Goal: Task Accomplishment & Management: Manage account settings

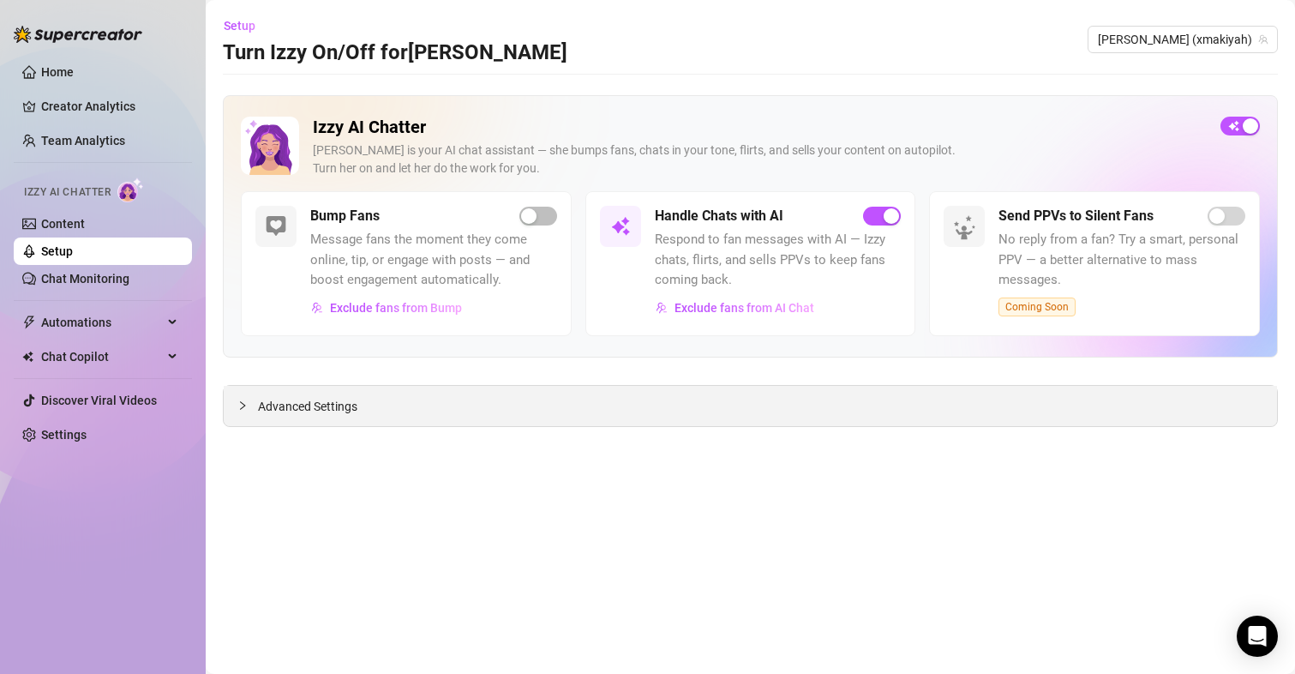
click at [258, 423] on div "Advanced Settings" at bounding box center [751, 406] width 1054 height 40
click at [285, 412] on span "Advanced Settings" at bounding box center [307, 406] width 99 height 19
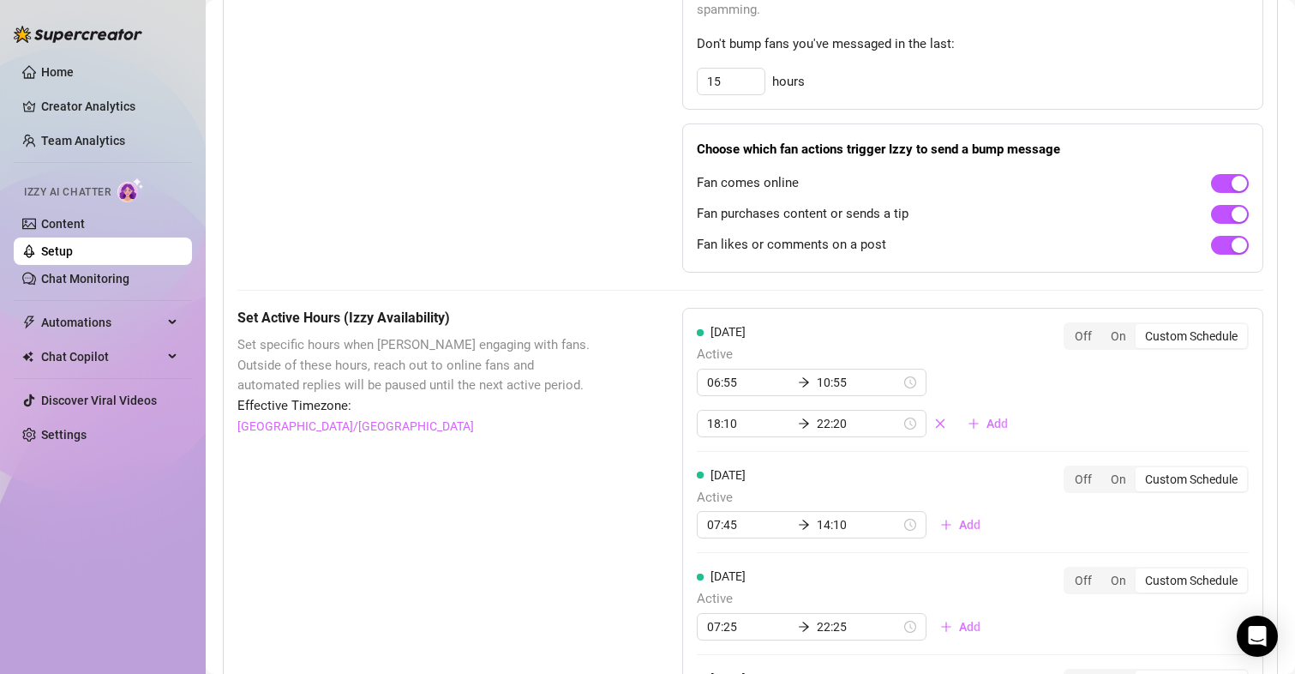
scroll to position [1114, 0]
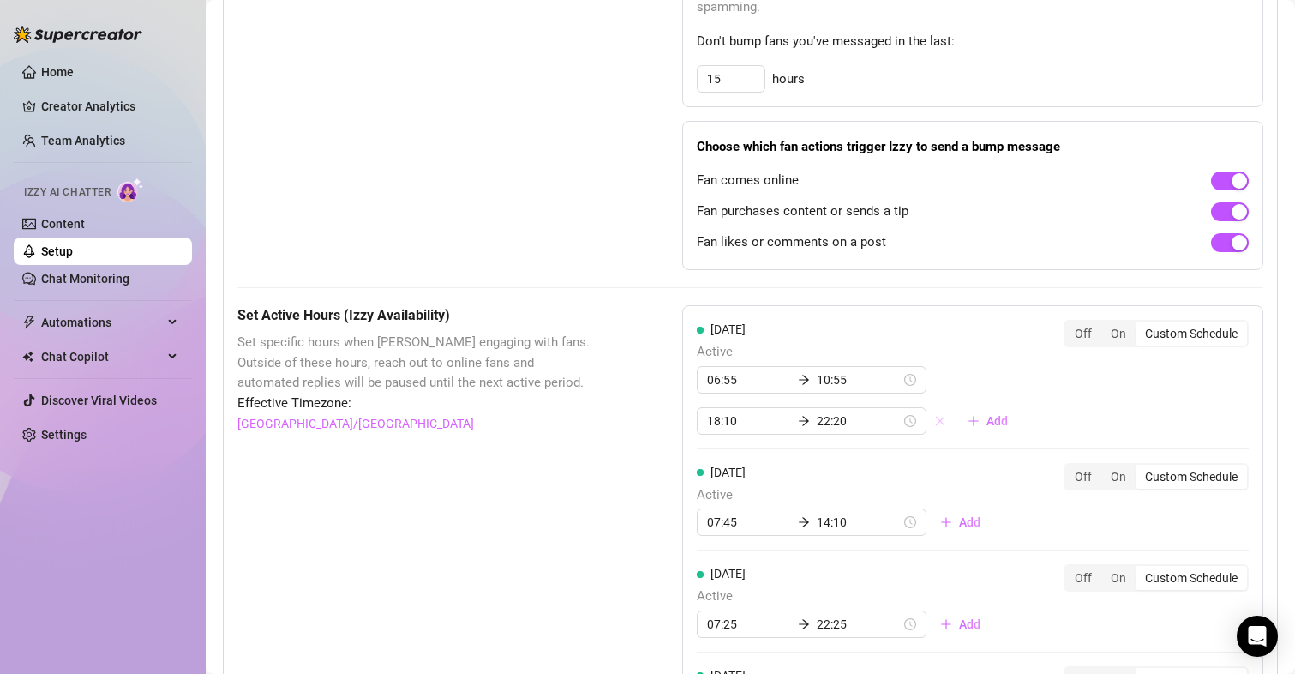
click at [934, 420] on icon "close" at bounding box center [940, 421] width 12 height 12
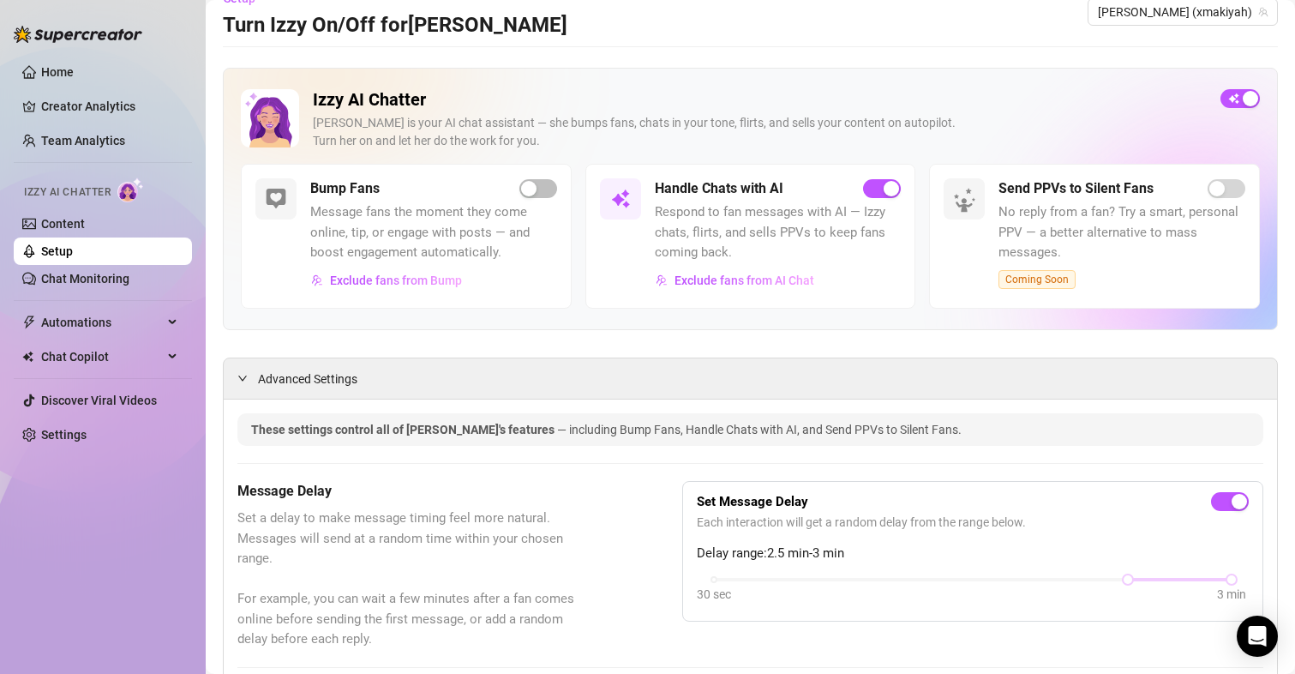
scroll to position [0, 0]
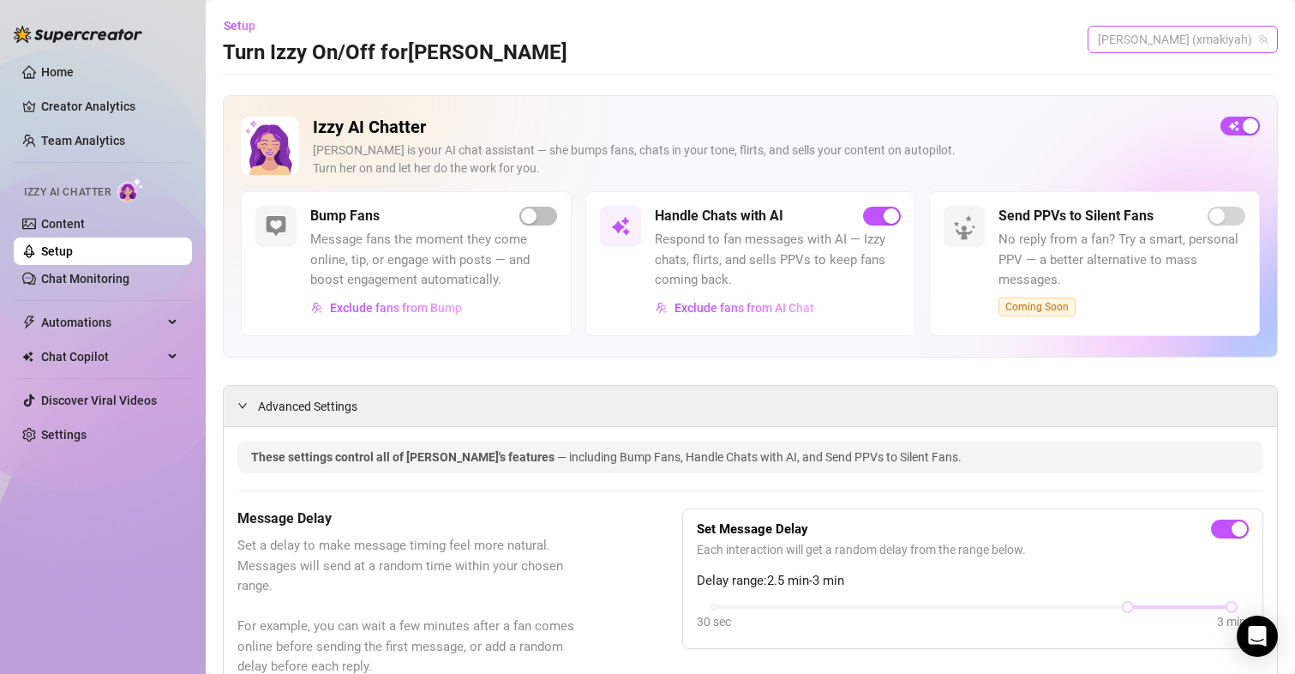
click at [1190, 36] on span "[PERSON_NAME] (xmakiyah)" at bounding box center [1183, 40] width 170 height 26
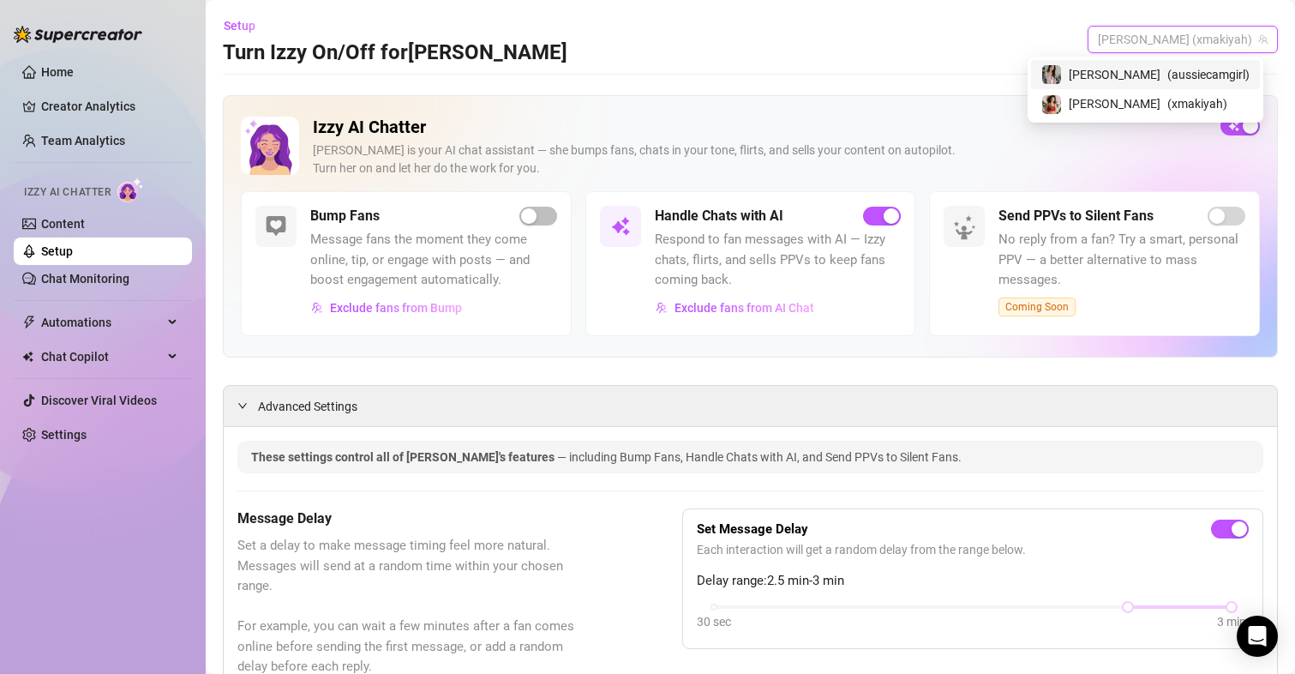
click at [1168, 74] on span "( aussiecamgirl )" at bounding box center [1209, 74] width 82 height 19
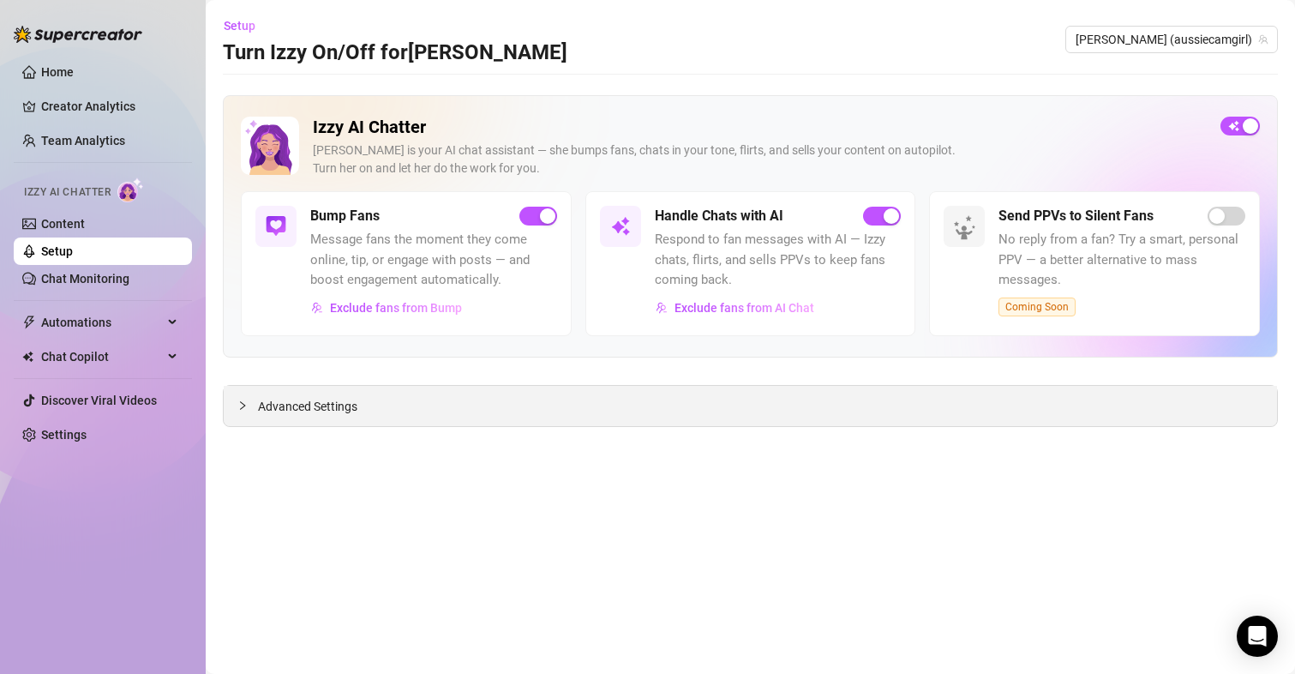
click at [343, 401] on span "Advanced Settings" at bounding box center [307, 406] width 99 height 19
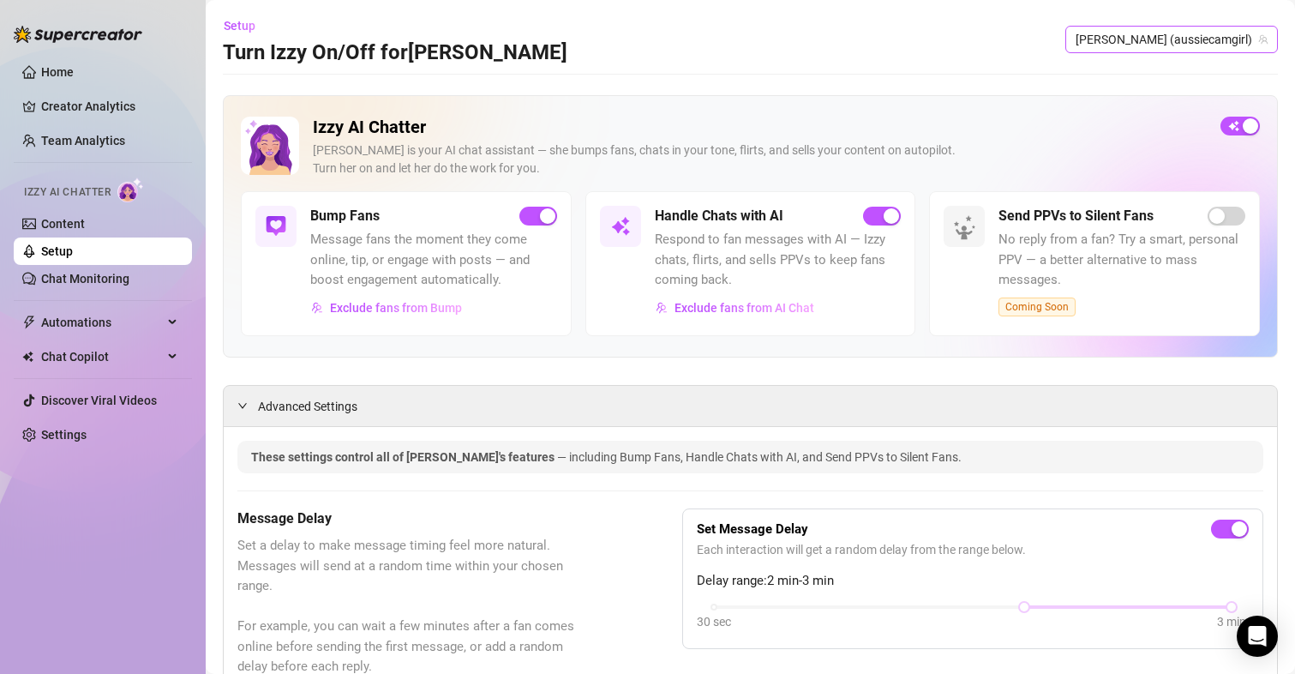
click at [1147, 34] on span "[PERSON_NAME] (aussiecamgirl)" at bounding box center [1172, 40] width 192 height 26
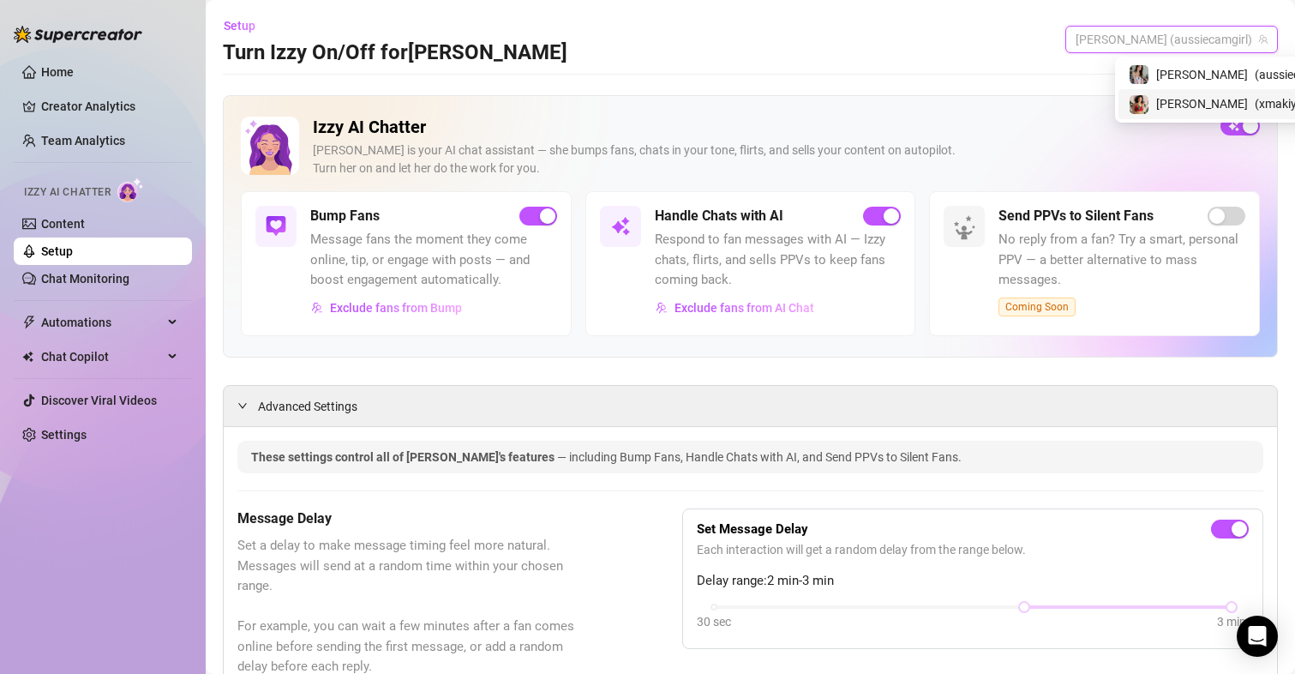
click at [1172, 102] on span "[PERSON_NAME]" at bounding box center [1202, 103] width 92 height 19
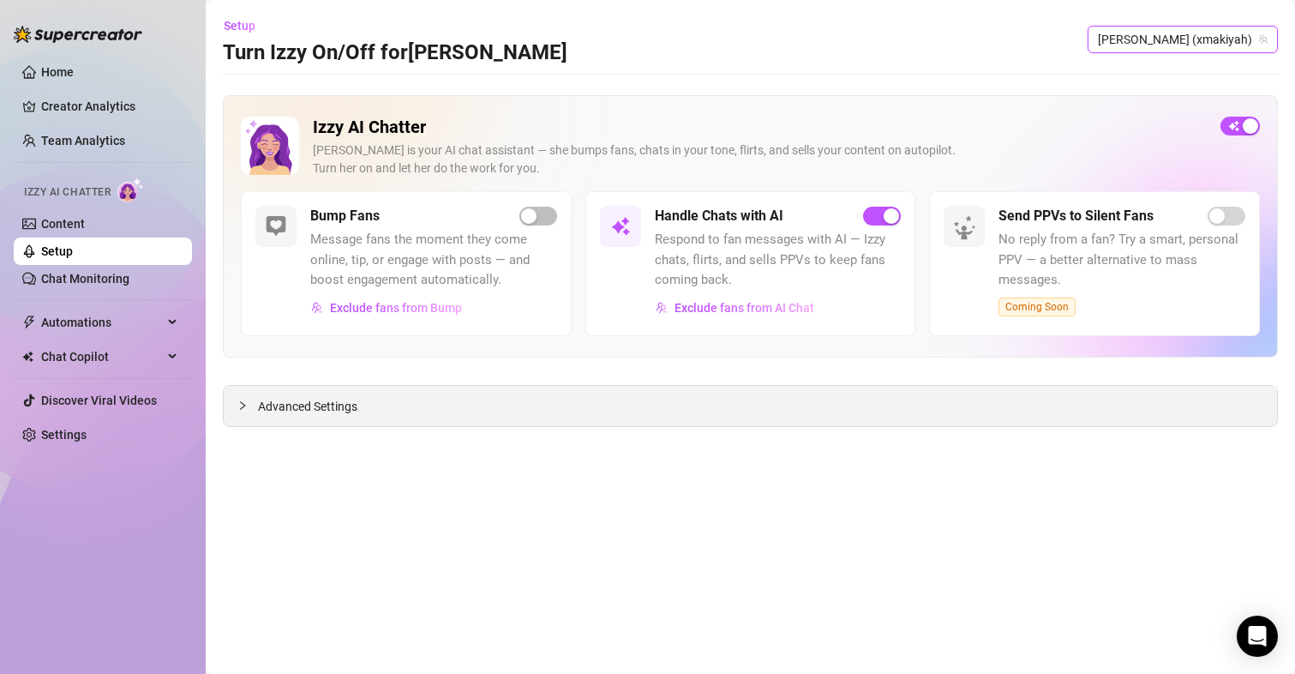
click at [324, 415] on span "Advanced Settings" at bounding box center [307, 406] width 99 height 19
